Goal: Transaction & Acquisition: Purchase product/service

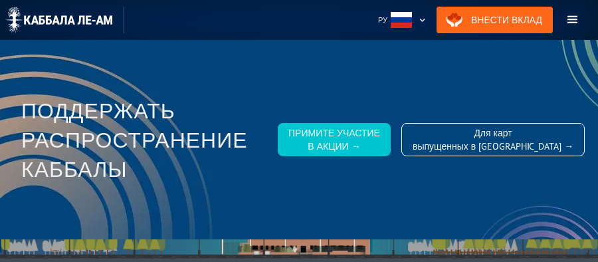
scroll to position [199, 0]
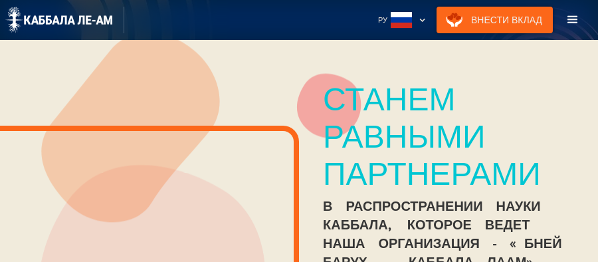
click at [504, 19] on link "Внести Вклад" at bounding box center [494, 20] width 116 height 27
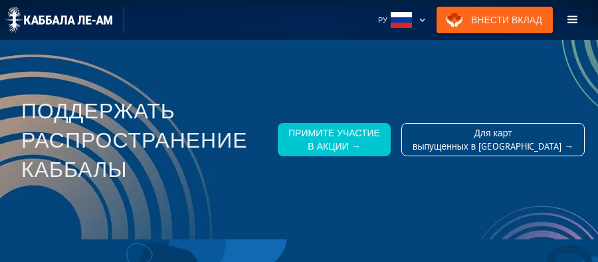
click at [523, 13] on link "Внести Вклад" at bounding box center [494, 20] width 116 height 27
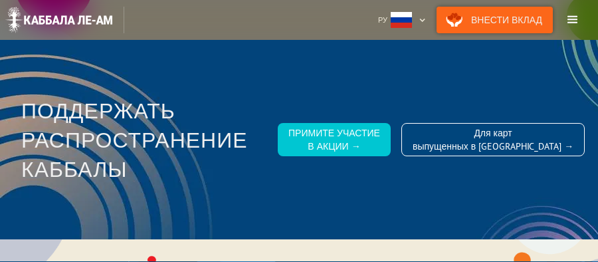
click at [509, 23] on link "Внести Вклад" at bounding box center [494, 20] width 116 height 27
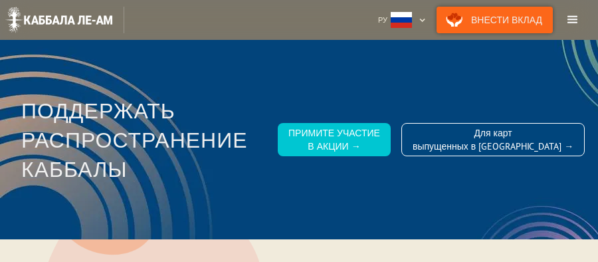
click at [502, 23] on link "Внести Вклад" at bounding box center [494, 20] width 116 height 27
click at [511, 25] on link "Внести Вклад" at bounding box center [494, 20] width 116 height 27
